Goal: Transaction & Acquisition: Purchase product/service

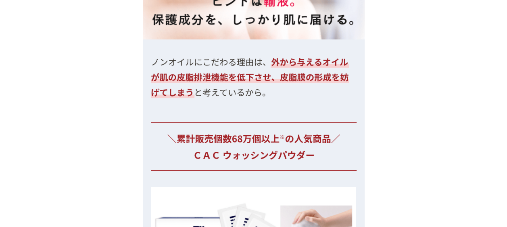
scroll to position [2901, 0]
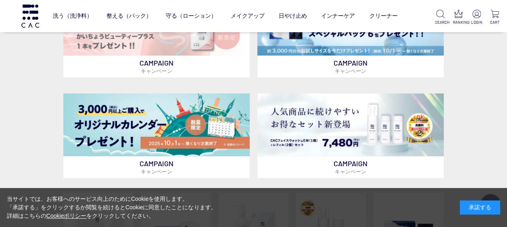
scroll to position [242, 0]
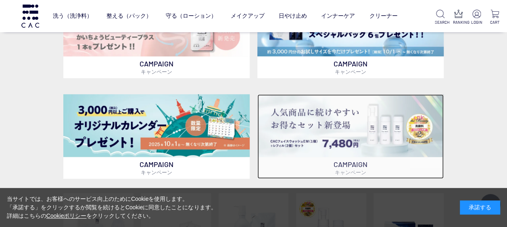
click at [341, 128] on img at bounding box center [350, 125] width 186 height 63
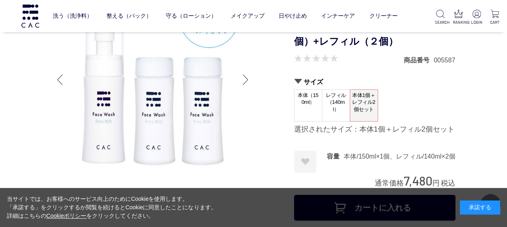
scroll to position [121, 0]
